Goal: Task Accomplishment & Management: Use online tool/utility

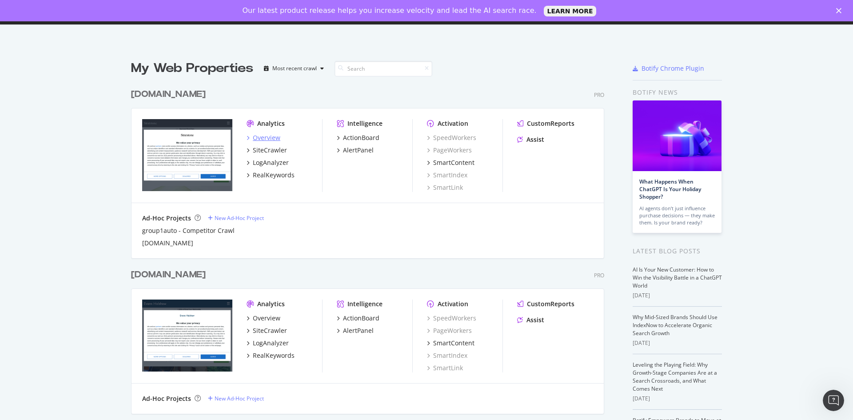
click at [259, 136] on div "Overview" at bounding box center [267, 137] width 28 height 9
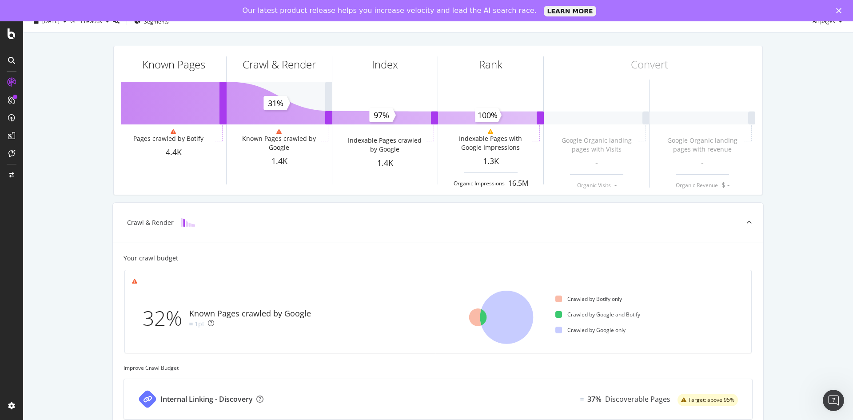
scroll to position [89, 0]
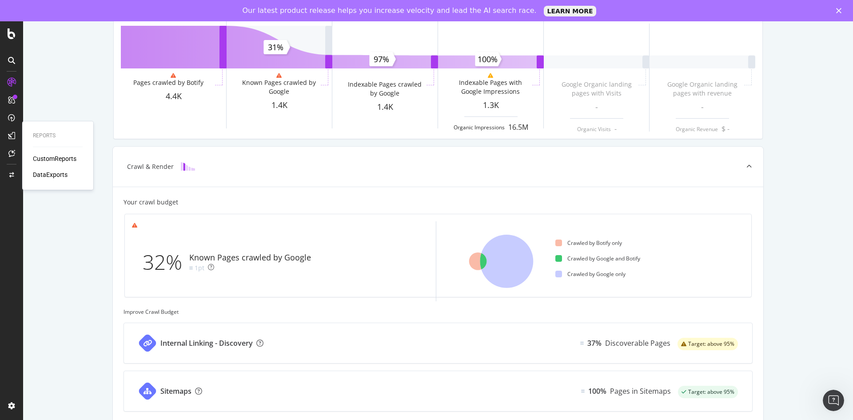
click at [44, 156] on div "CustomReports" at bounding box center [55, 158] width 44 height 9
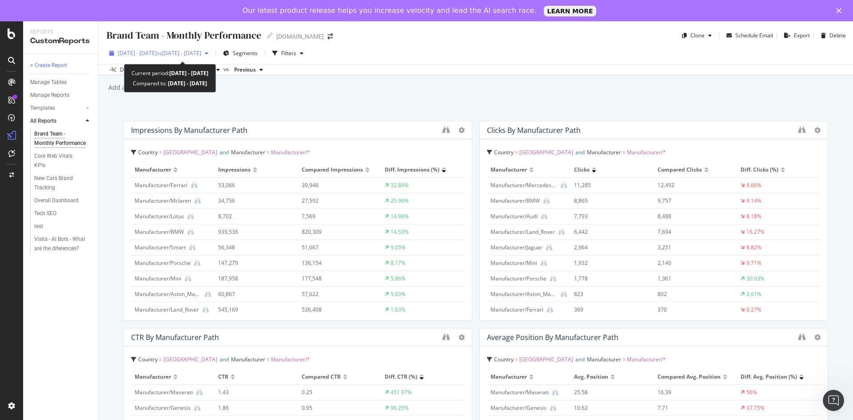
click at [201, 55] on span "vs [DATE] - [DATE]" at bounding box center [179, 53] width 44 height 8
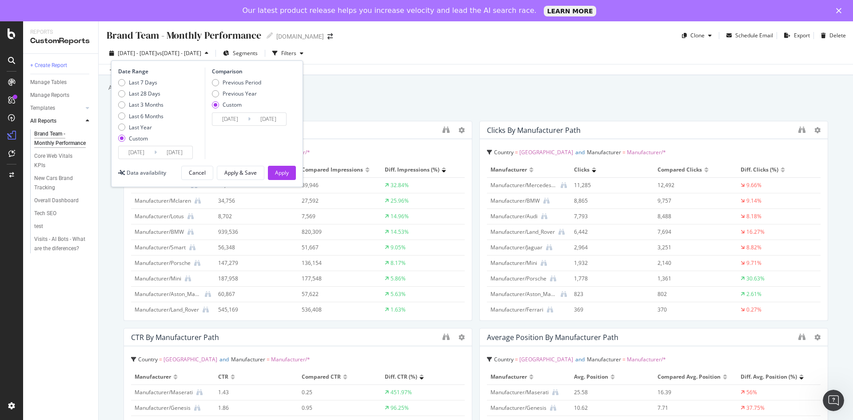
click at [144, 148] on input "[DATE]" at bounding box center [137, 152] width 36 height 12
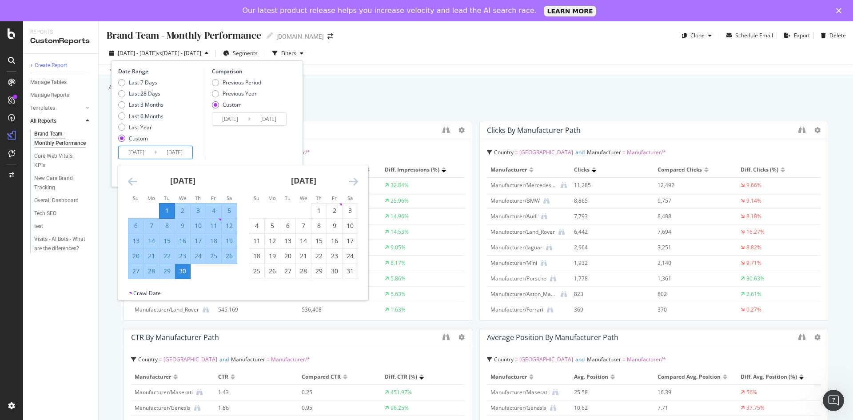
click at [233, 120] on input "[DATE]" at bounding box center [230, 119] width 36 height 12
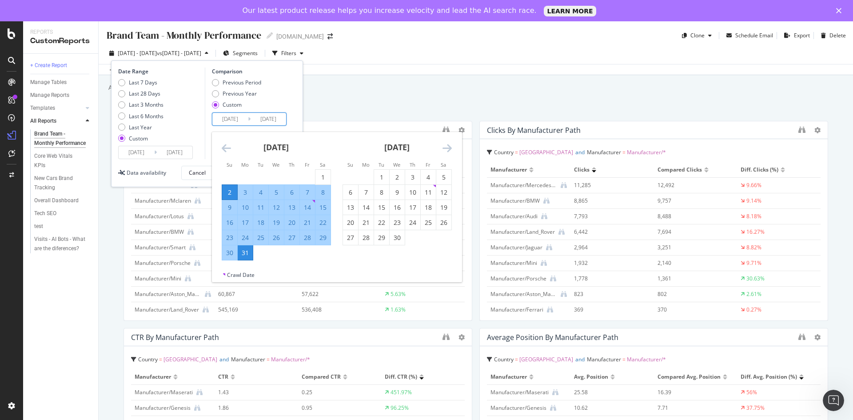
click at [224, 152] on icon "Move backward to switch to the previous month." at bounding box center [226, 148] width 9 height 11
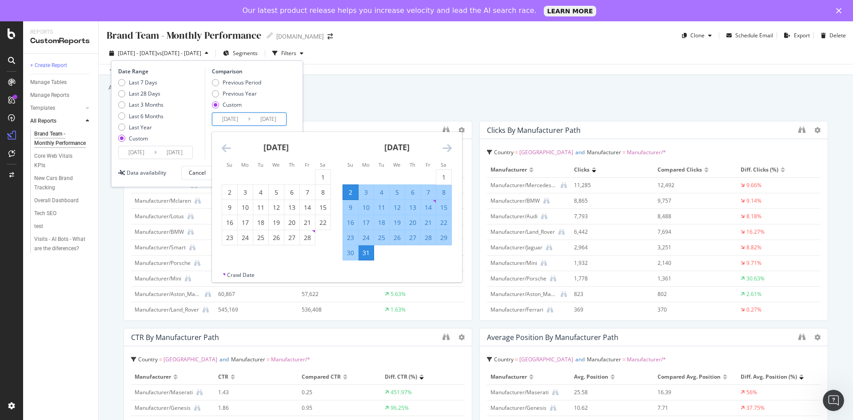
click at [226, 148] on icon "Move backward to switch to the previous month." at bounding box center [226, 148] width 9 height 11
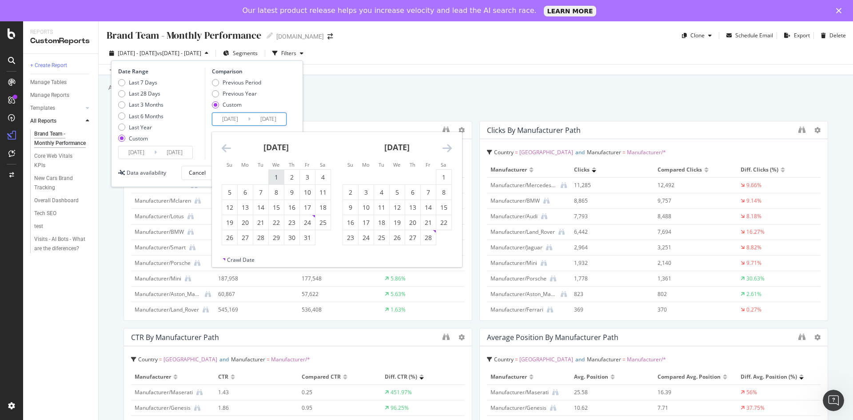
click at [275, 175] on div "1" at bounding box center [276, 177] width 15 height 9
type input "[DATE]"
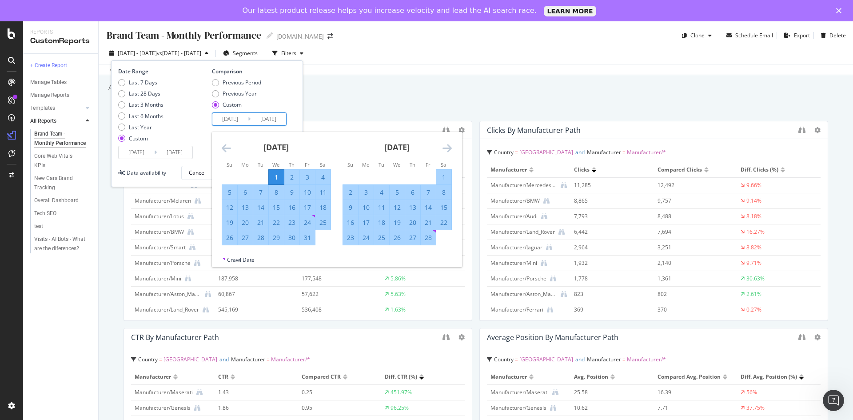
click at [455, 146] on div "[DATE] 1 2 3 4 5 6 7 8 9 10 11 12 13 14 15 16 17 18 19 20 21 22 23 24 25 26 27 …" at bounding box center [397, 189] width 121 height 114
click at [451, 146] on icon "Move forward to switch to the next month." at bounding box center [447, 148] width 9 height 11
click at [368, 249] on div "31" at bounding box center [366, 252] width 15 height 9
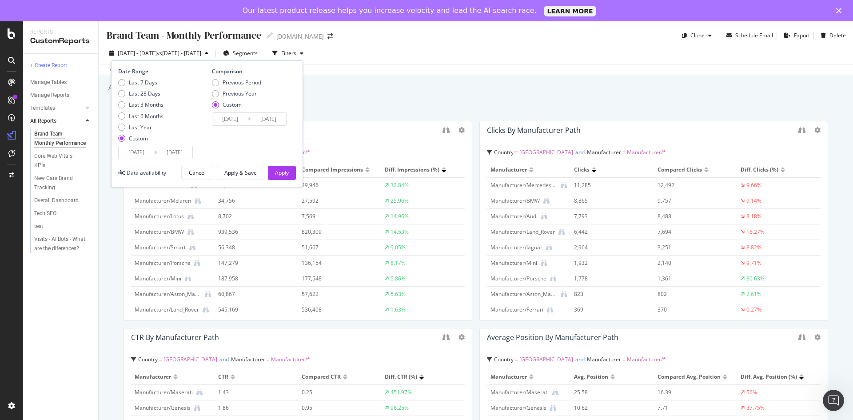
click at [133, 157] on input "[DATE]" at bounding box center [137, 152] width 36 height 12
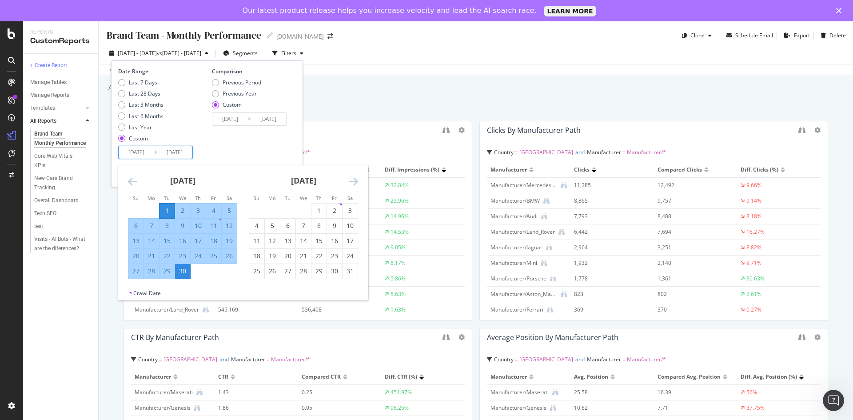
click at [164, 207] on div "1" at bounding box center [167, 210] width 15 height 9
click at [352, 182] on icon "Move forward to switch to the next month." at bounding box center [353, 181] width 9 height 11
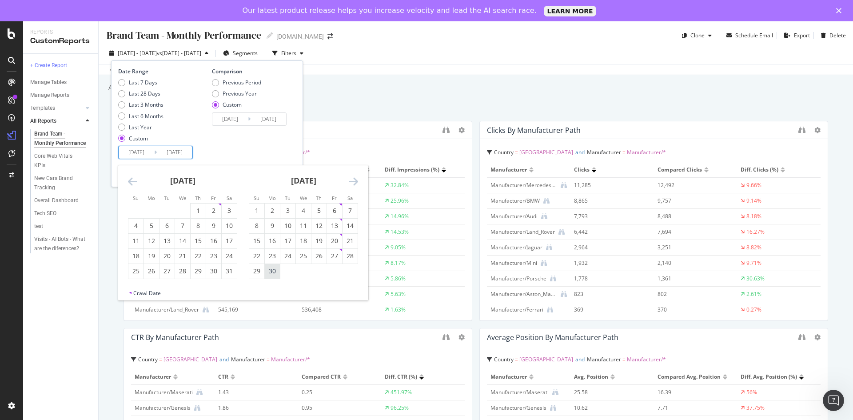
click at [273, 268] on div "30" at bounding box center [272, 271] width 15 height 9
type input "[DATE]"
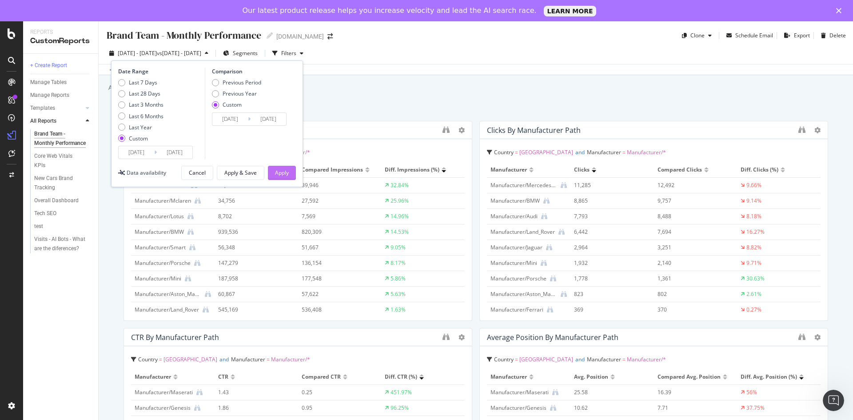
click at [281, 174] on div "Apply" at bounding box center [282, 173] width 14 height 8
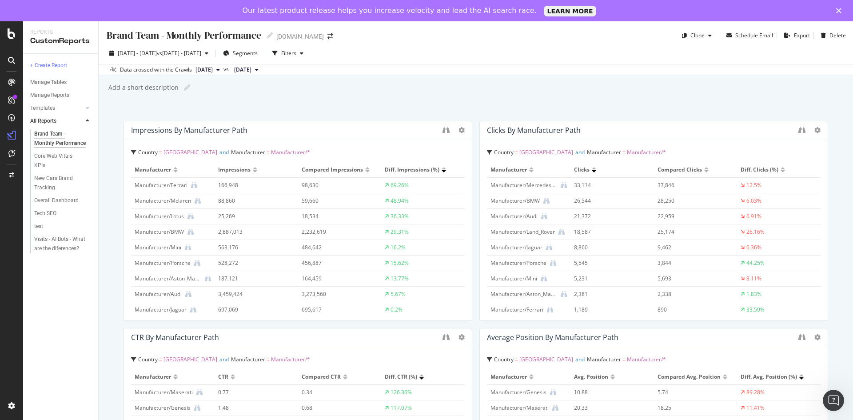
click at [395, 165] on th "Diff. Impressions (%)" at bounding box center [423, 170] width 84 height 16
click at [399, 167] on span "Diff. Impressions (%)" at bounding box center [412, 170] width 55 height 8
click at [752, 167] on span "Diff. Clicks (%)" at bounding box center [760, 170] width 38 height 8
click at [752, 170] on span "Diff. Clicks (%)" at bounding box center [760, 170] width 38 height 8
click at [752, 168] on span "Diff. Clicks (%)" at bounding box center [760, 170] width 38 height 8
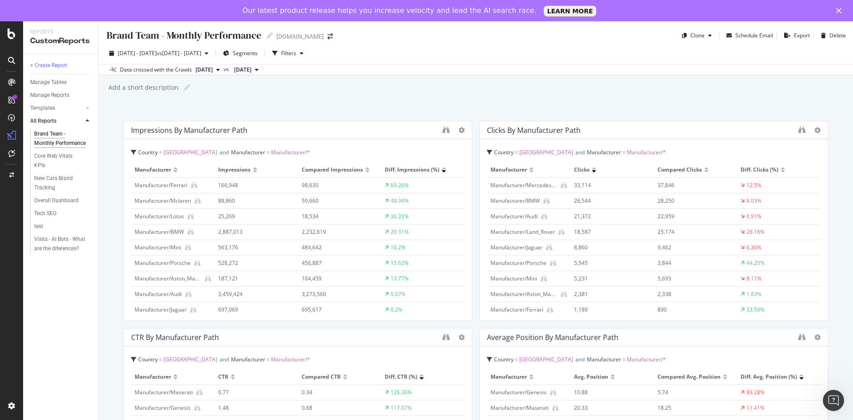
click at [766, 170] on span "Diff. Clicks (%)" at bounding box center [760, 170] width 38 height 8
click at [781, 171] on div at bounding box center [783, 171] width 4 height 2
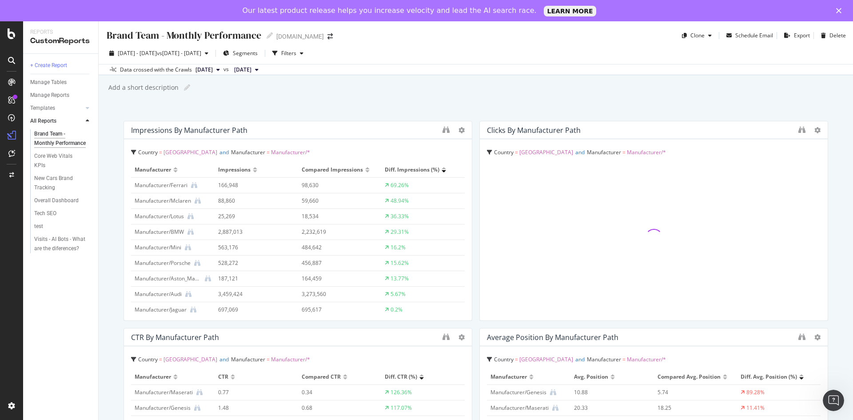
click at [772, 170] on div at bounding box center [654, 237] width 334 height 151
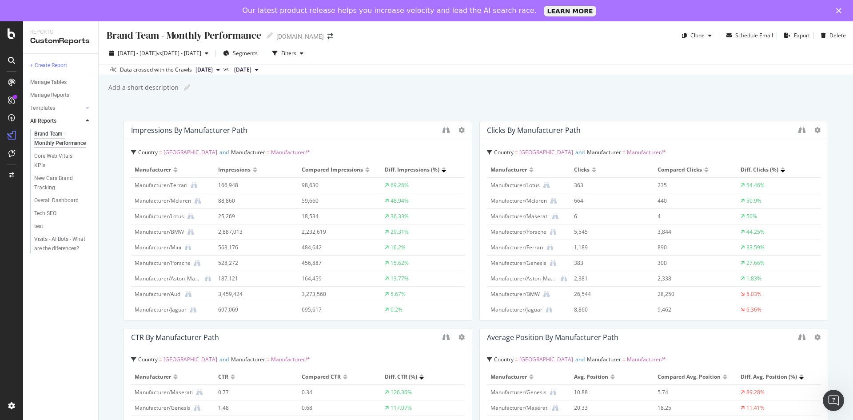
click at [761, 146] on div "Country = [GEOGRAPHIC_DATA] and Manufacturer = Manufacturer/* Manufacturer Clic…" at bounding box center [654, 229] width 348 height 181
